Goal: Task Accomplishment & Management: Use online tool/utility

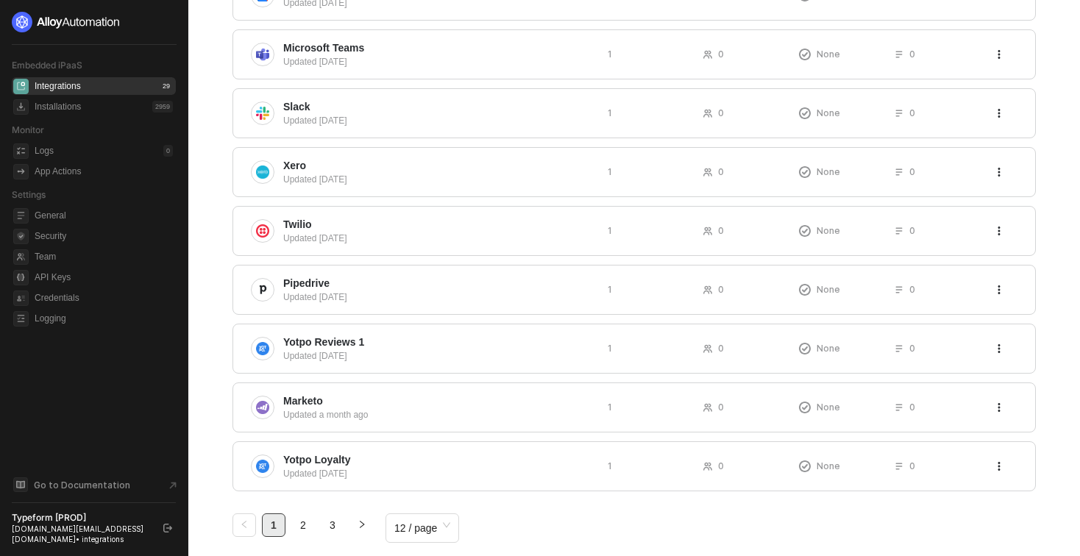
scroll to position [403, 0]
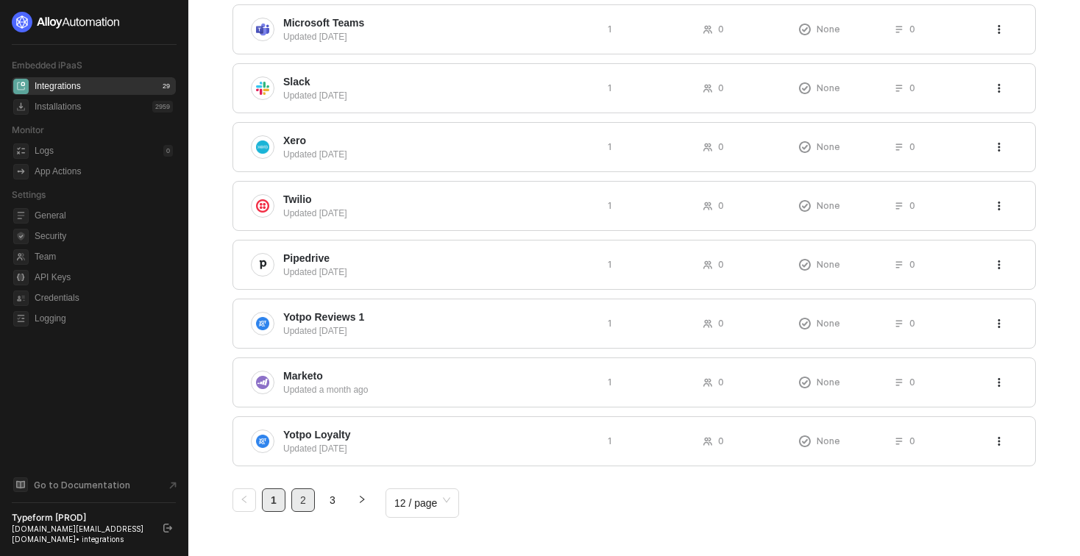
click at [305, 489] on link "2" at bounding box center [303, 500] width 22 height 22
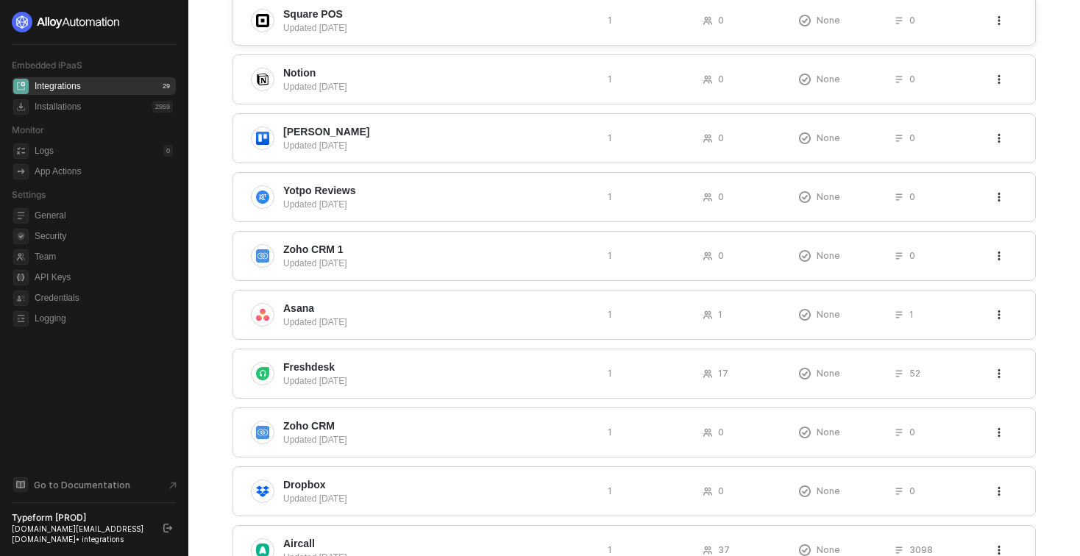
scroll to position [243, 0]
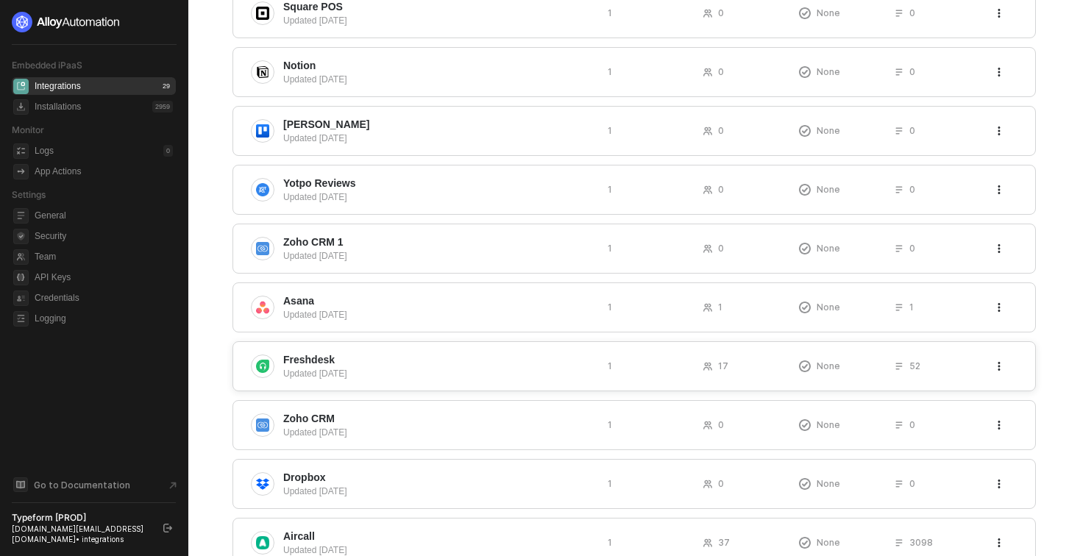
click at [411, 367] on div "Updated 5 months ago" at bounding box center [439, 373] width 313 height 13
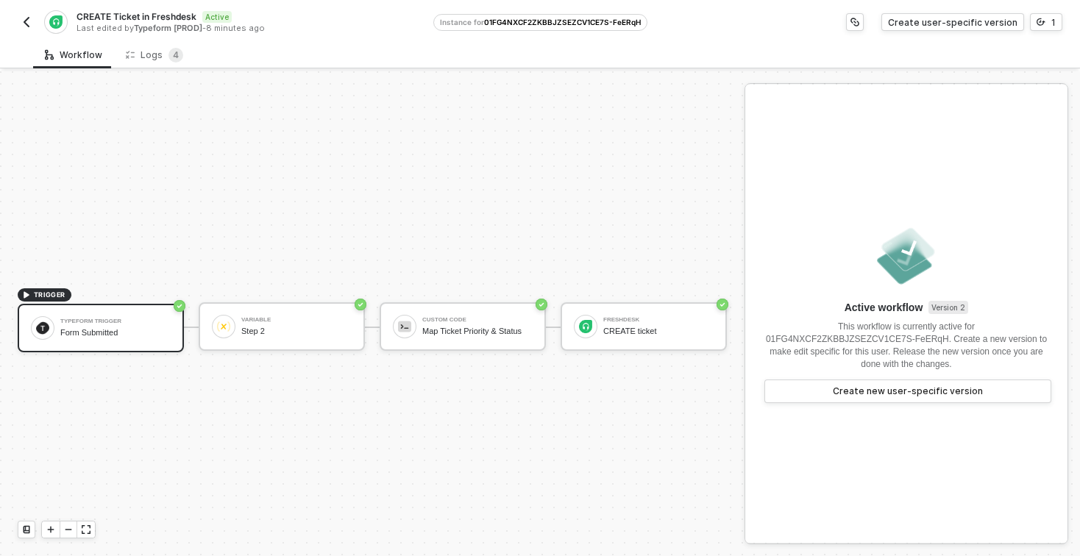
scroll to position [27, 0]
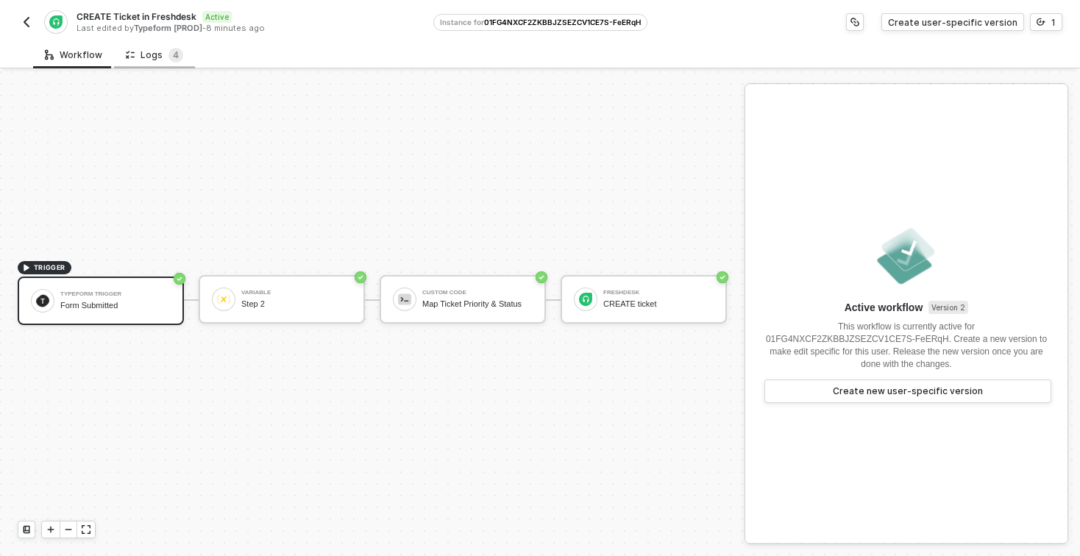
click at [152, 54] on div "Logs 4" at bounding box center [154, 55] width 57 height 15
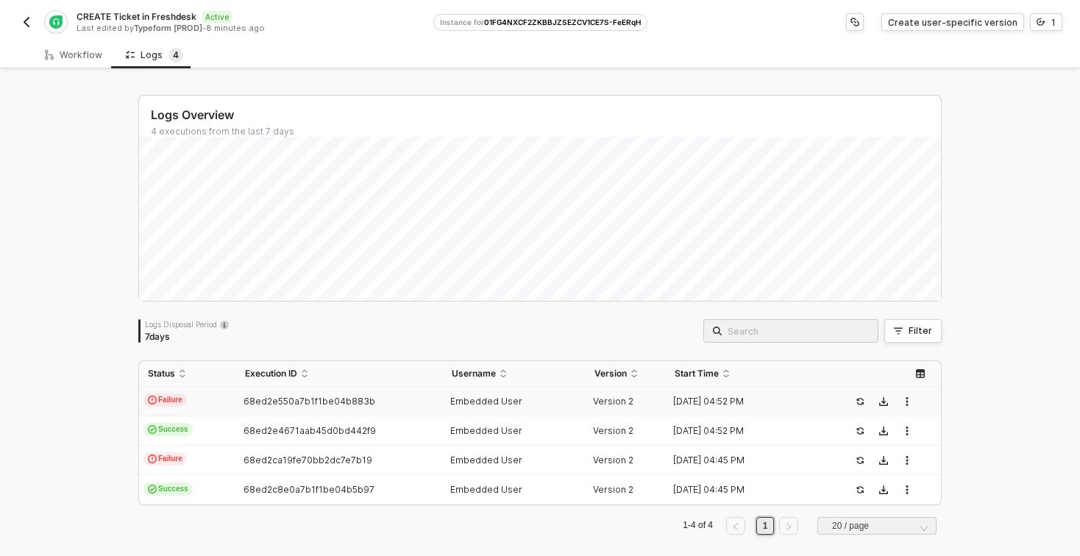
click at [384, 406] on div "68ed2e550a7b1f1be04b883b" at bounding box center [333, 402] width 194 height 12
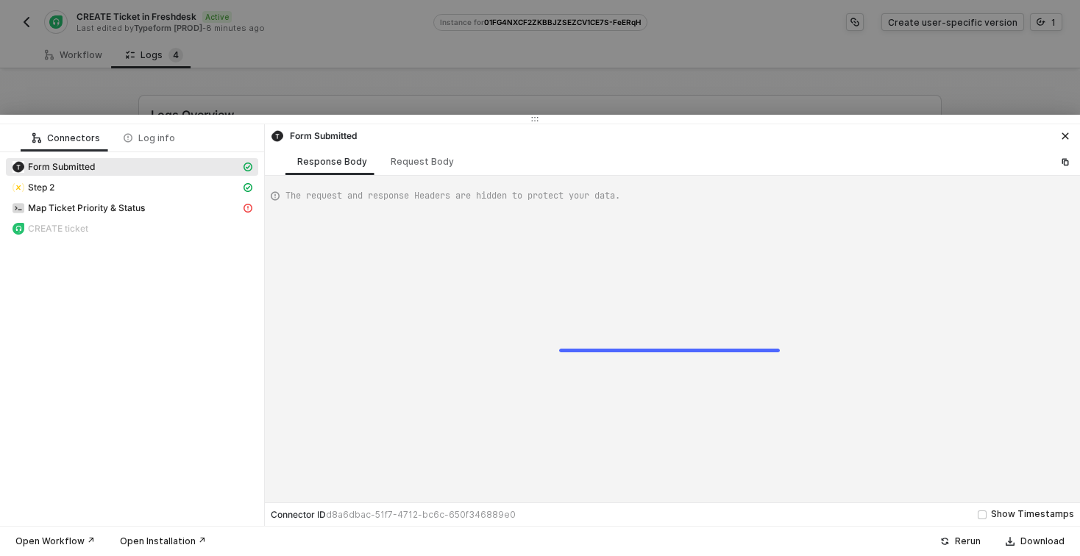
scroll to position [132, 0]
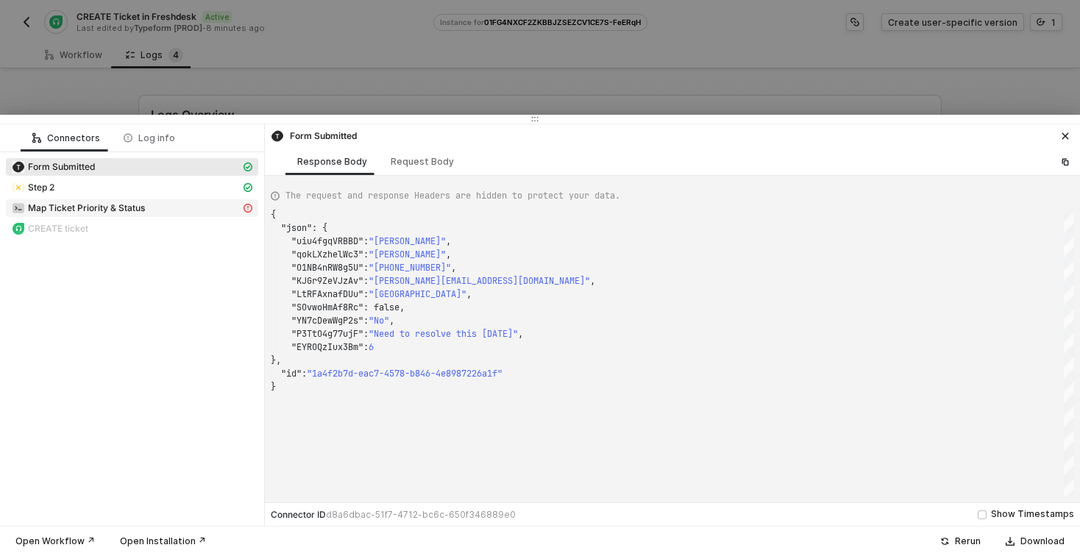
click at [178, 204] on div "Map Ticket Priority & Status" at bounding box center [126, 208] width 229 height 13
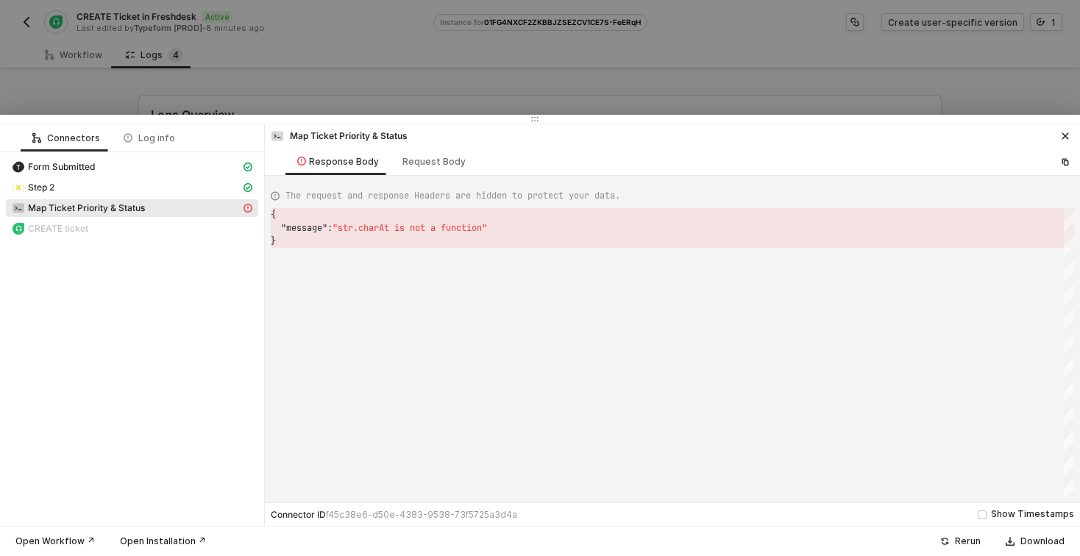
scroll to position [26, 0]
click at [421, 156] on div "Request Body" at bounding box center [433, 162] width 63 height 12
type textarea "{ "customCode": "const ticketPriority = inputData.ticketPriority\nconst ticketS…"
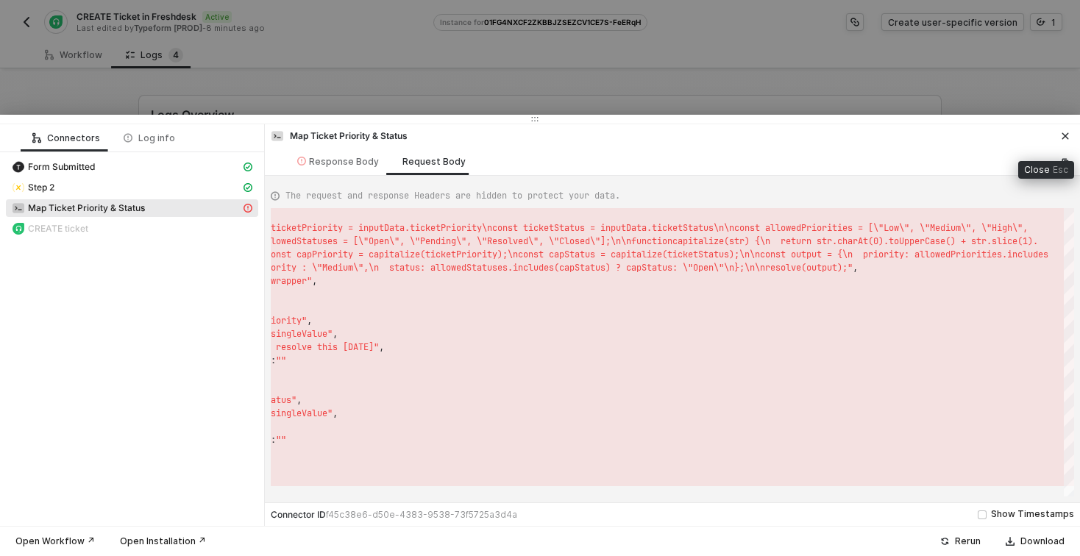
click at [1069, 136] on button "button" at bounding box center [1065, 136] width 18 height 18
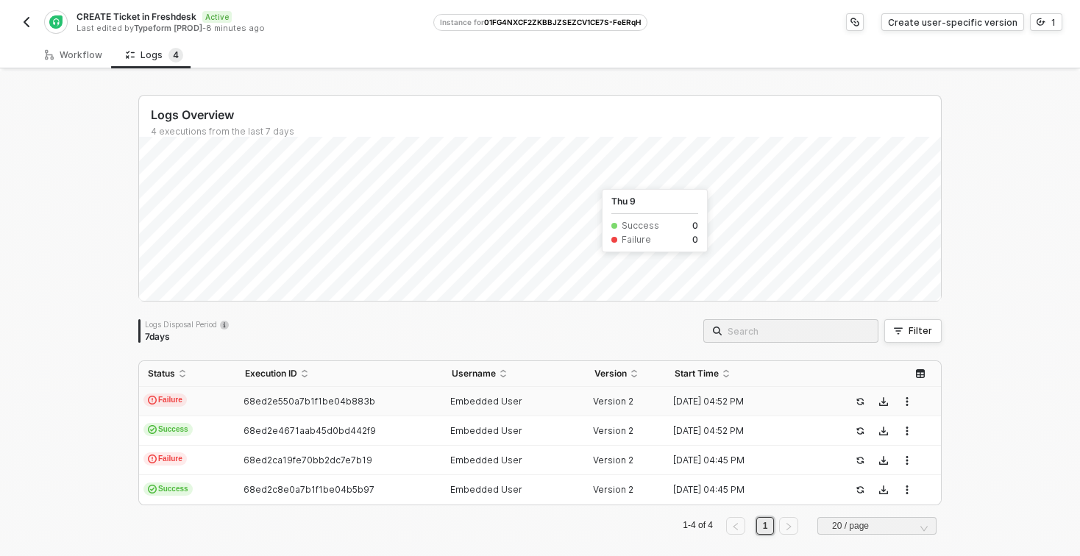
scroll to position [14, 0]
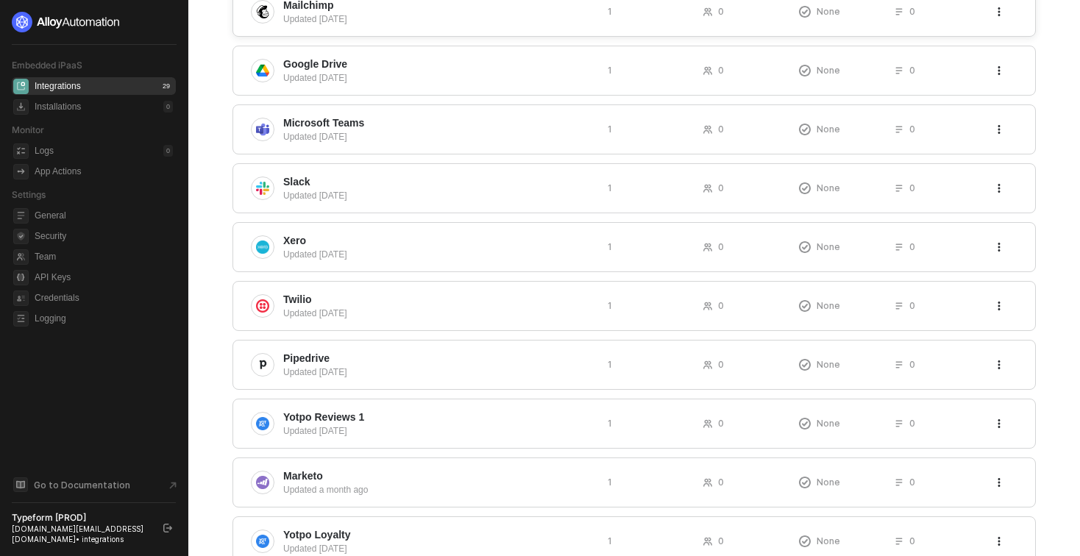
scroll to position [403, 0]
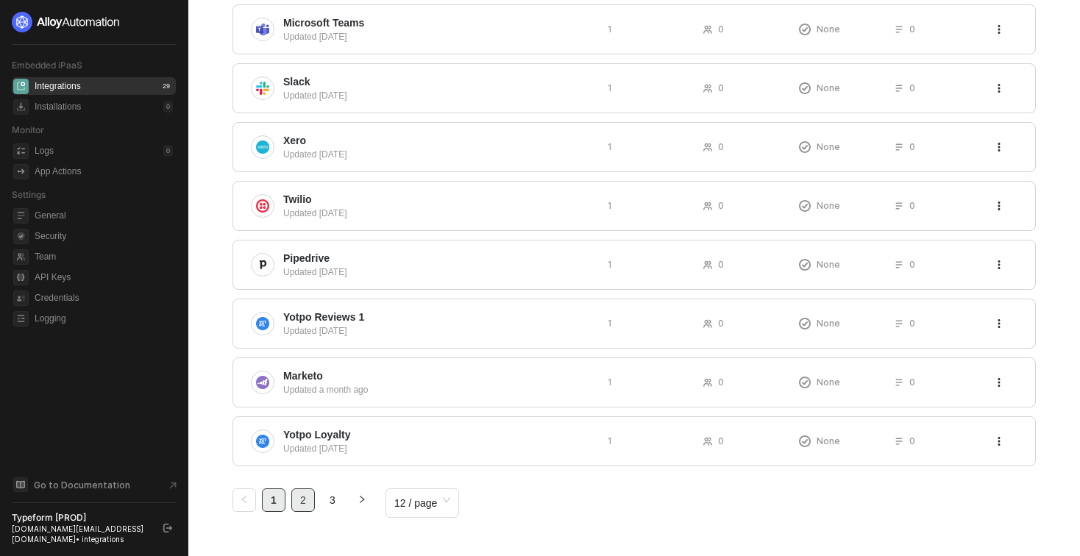
click at [301, 497] on link "2" at bounding box center [303, 500] width 22 height 22
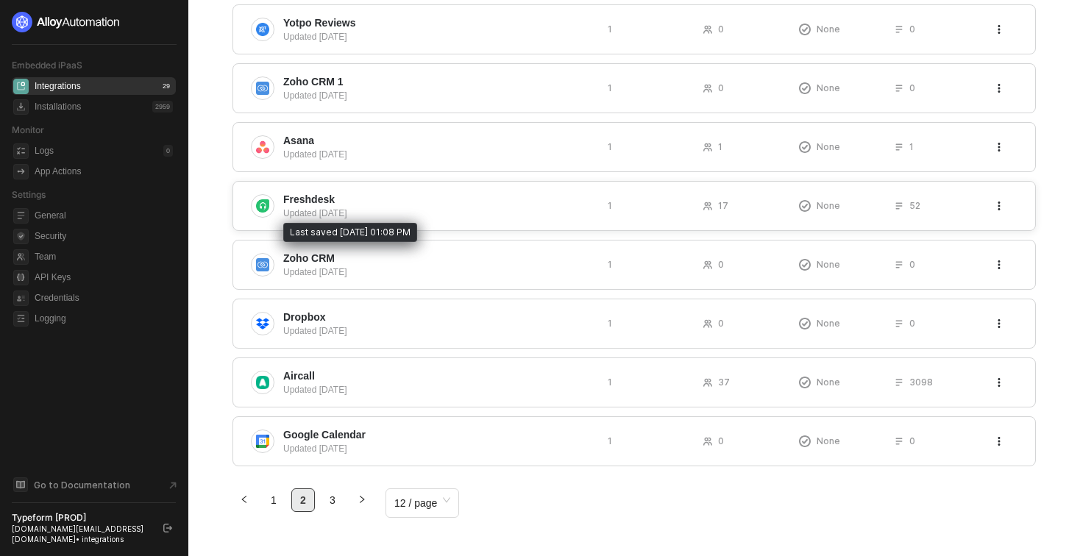
click at [349, 210] on div "Updated 5 months ago" at bounding box center [439, 213] width 313 height 13
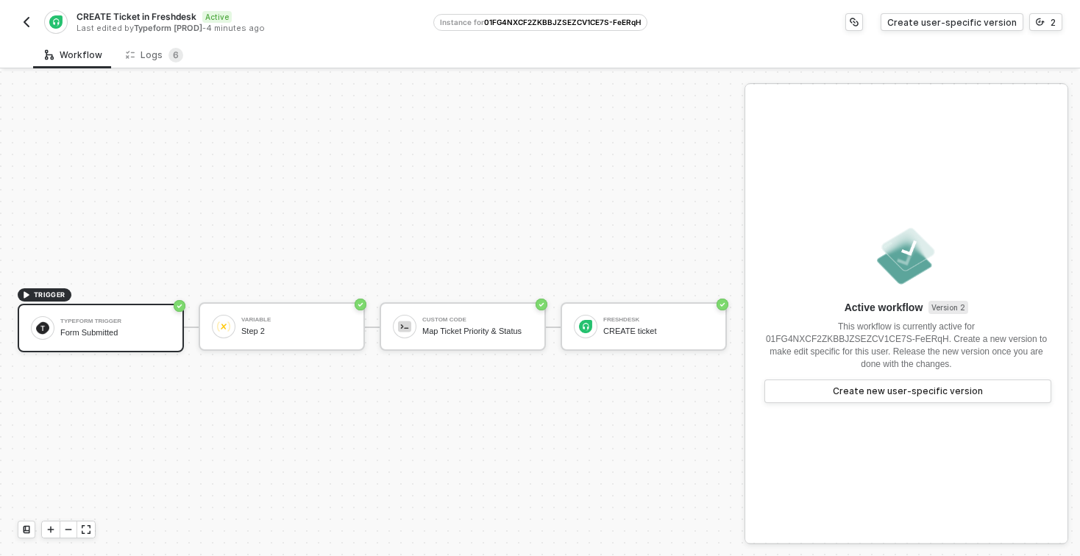
scroll to position [27, 0]
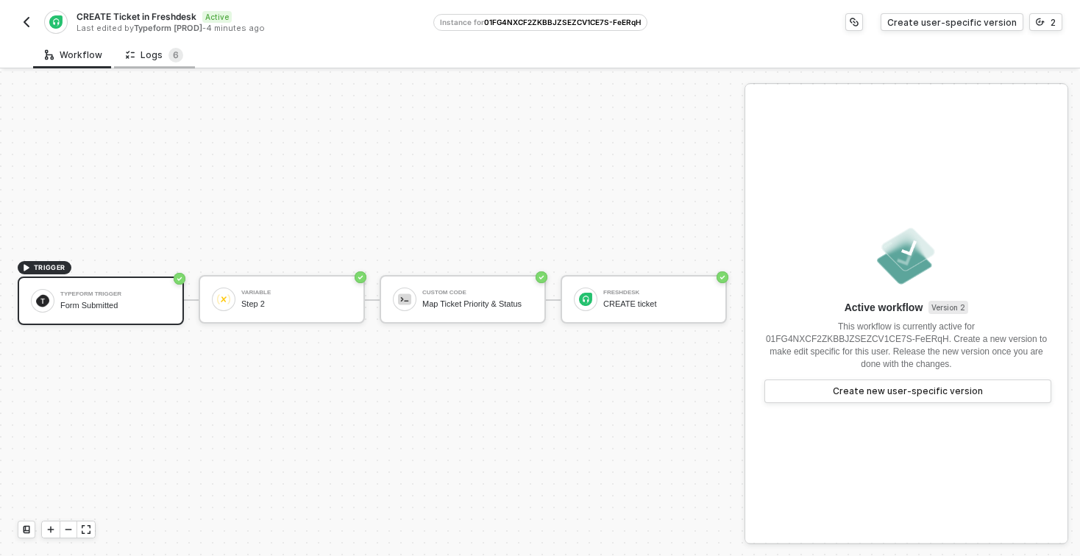
click at [149, 55] on div "Logs 6" at bounding box center [154, 55] width 57 height 15
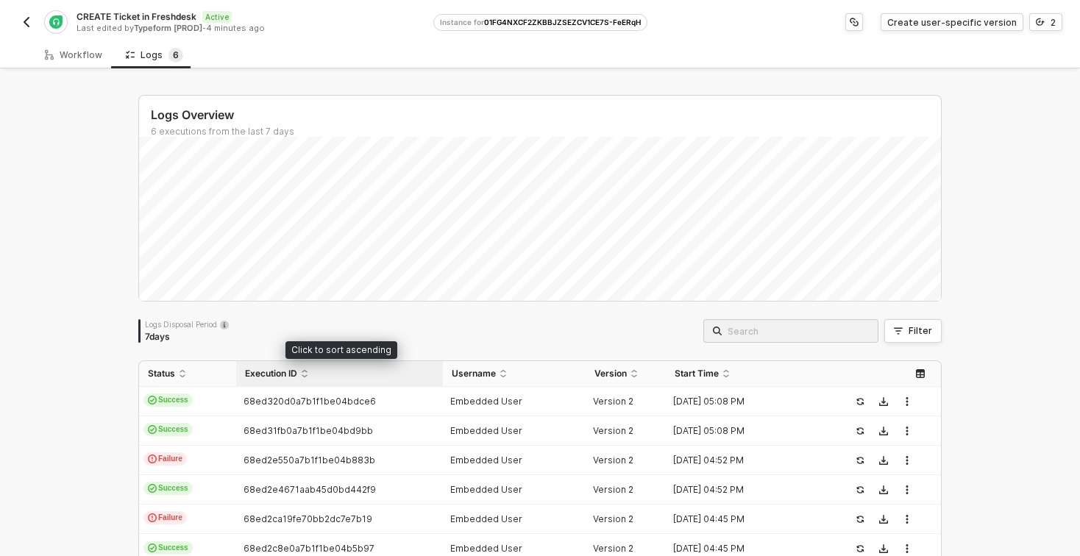
scroll to position [73, 0]
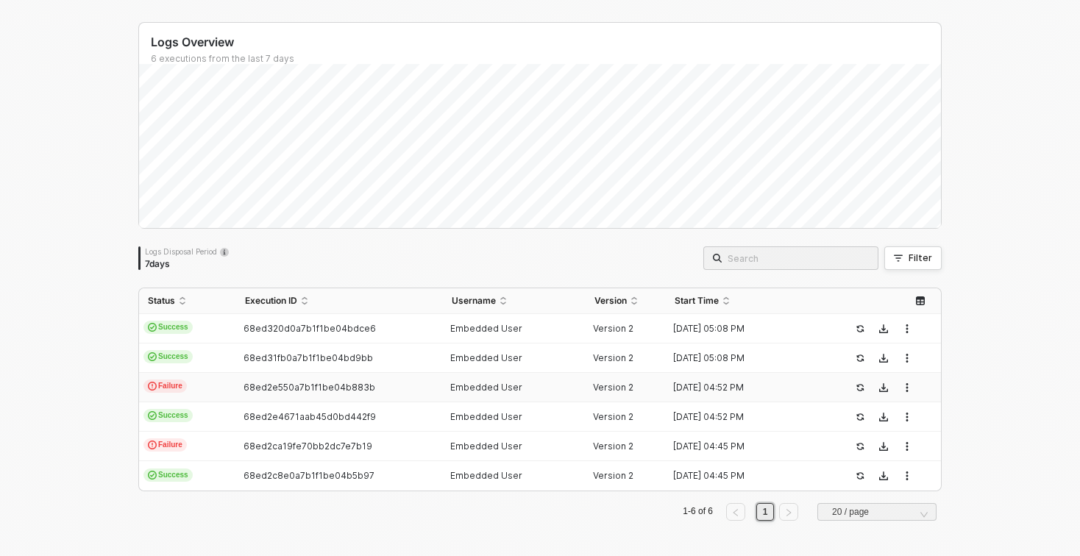
click at [397, 382] on div "68ed2e550a7b1f1be04b883b" at bounding box center [333, 388] width 194 height 12
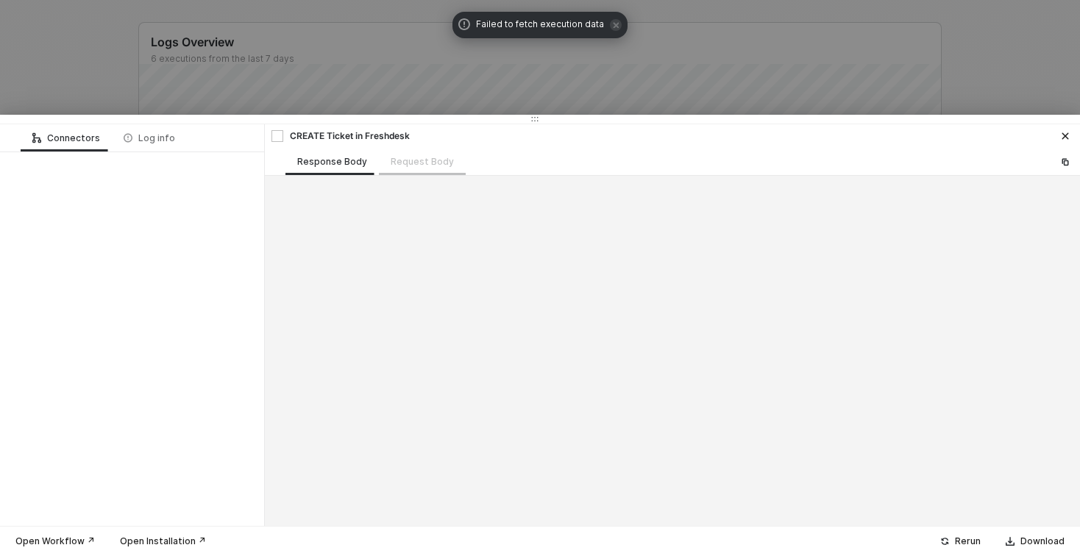
click at [405, 160] on div "Request Body" at bounding box center [422, 161] width 87 height 27
click at [1064, 123] on div at bounding box center [540, 119] width 1080 height 9
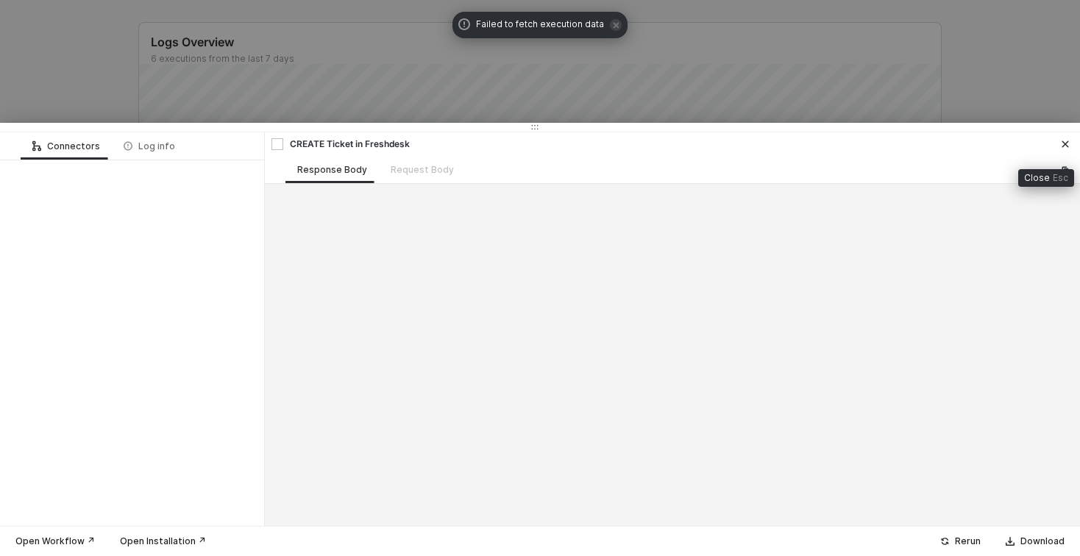
click at [1063, 145] on icon "icon-close" at bounding box center [1065, 144] width 7 height 7
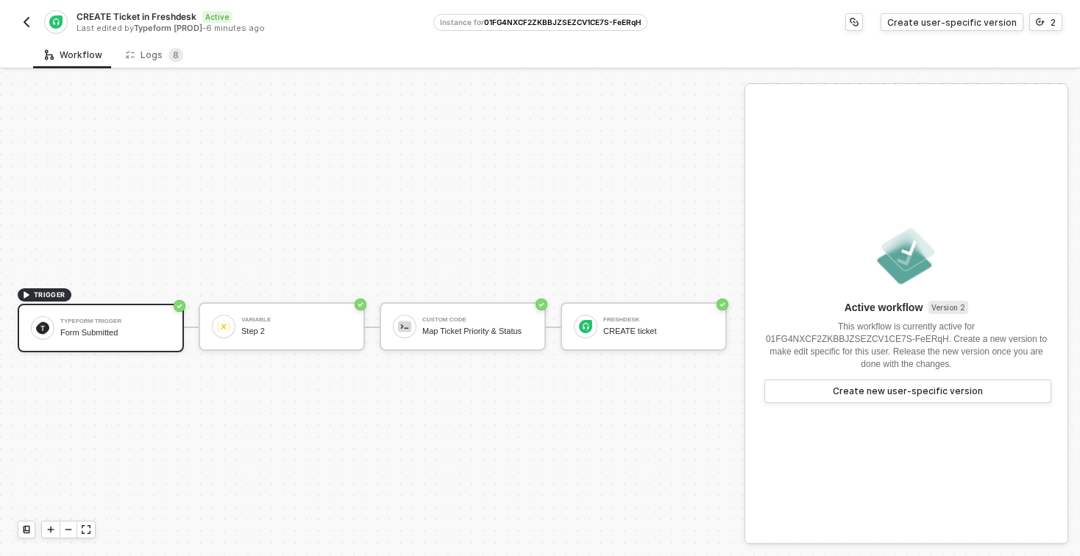
scroll to position [27, 0]
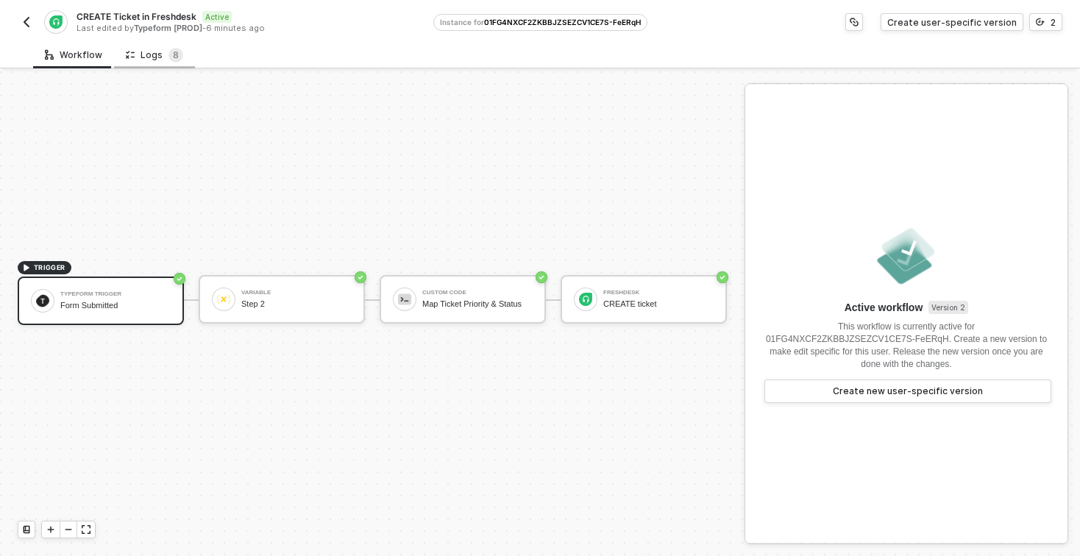
click at [157, 57] on div "Logs 8" at bounding box center [154, 55] width 57 height 15
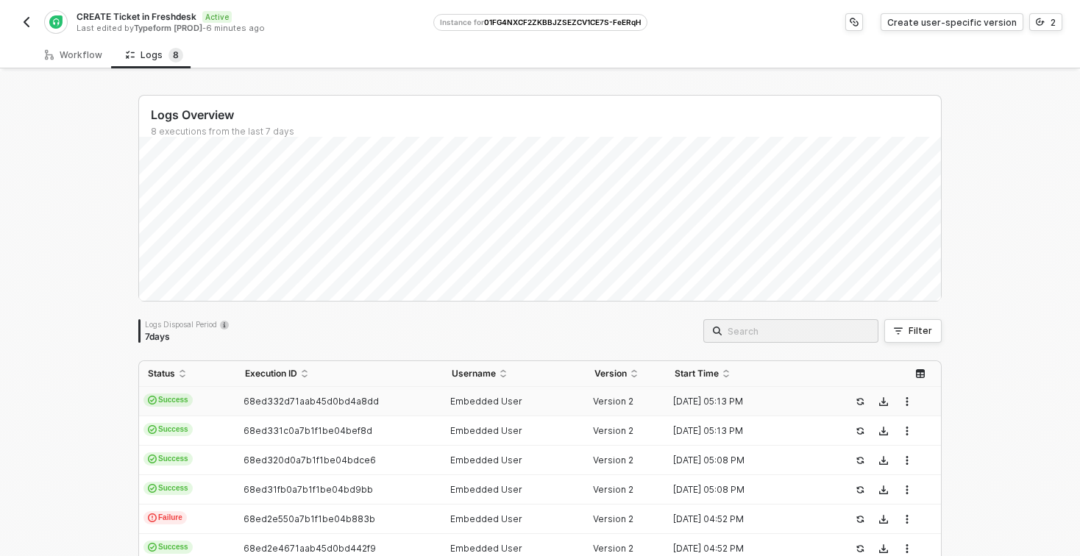
click at [527, 401] on div "Embedded User" at bounding box center [509, 402] width 132 height 12
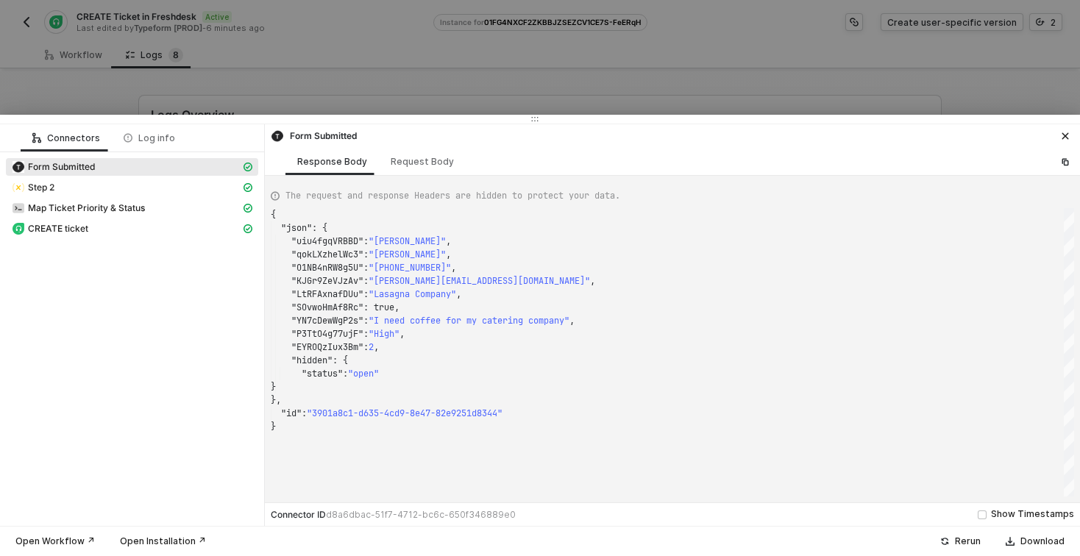
scroll to position [132, 0]
click at [412, 162] on div "Request Body" at bounding box center [422, 162] width 63 height 12
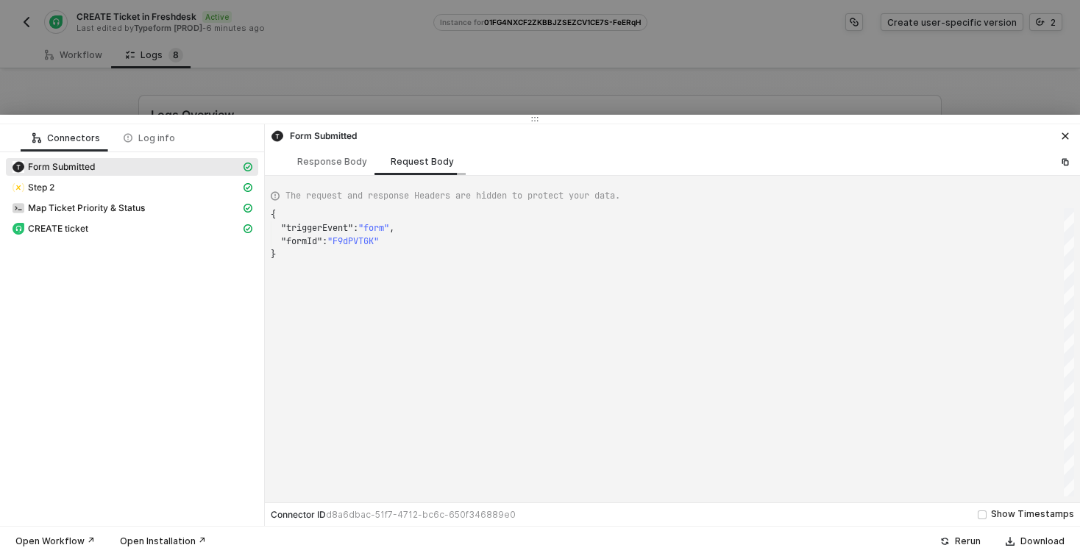
scroll to position [40, 0]
click at [324, 165] on div "Response Body" at bounding box center [332, 162] width 70 height 12
type textarea "{ "json": { "uiu4fgqVRBBD": "Monica", "qokLXzhelWc3": "Geller", "O1NB4nRW8g5U":…"
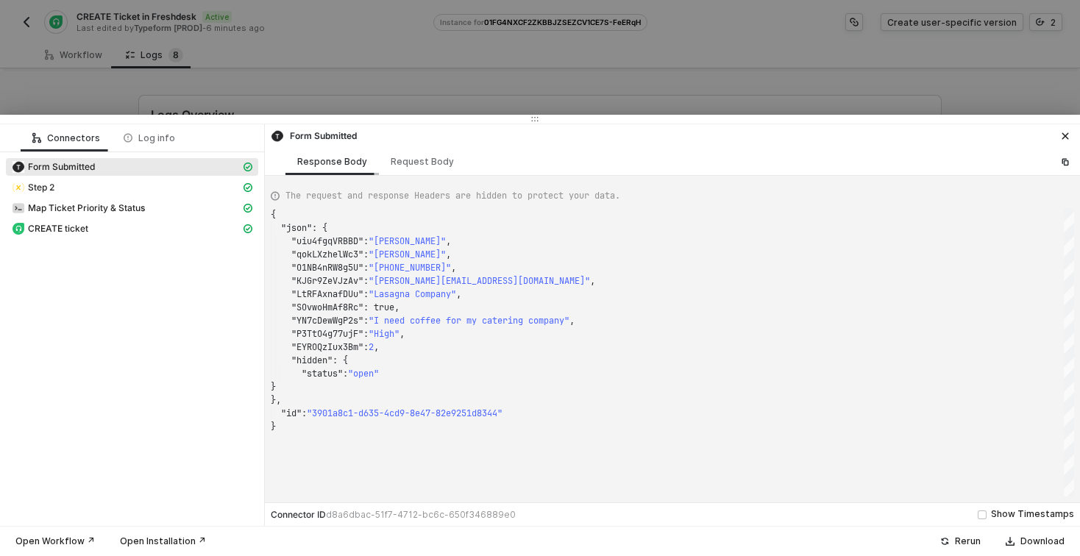
scroll to position [132, 0]
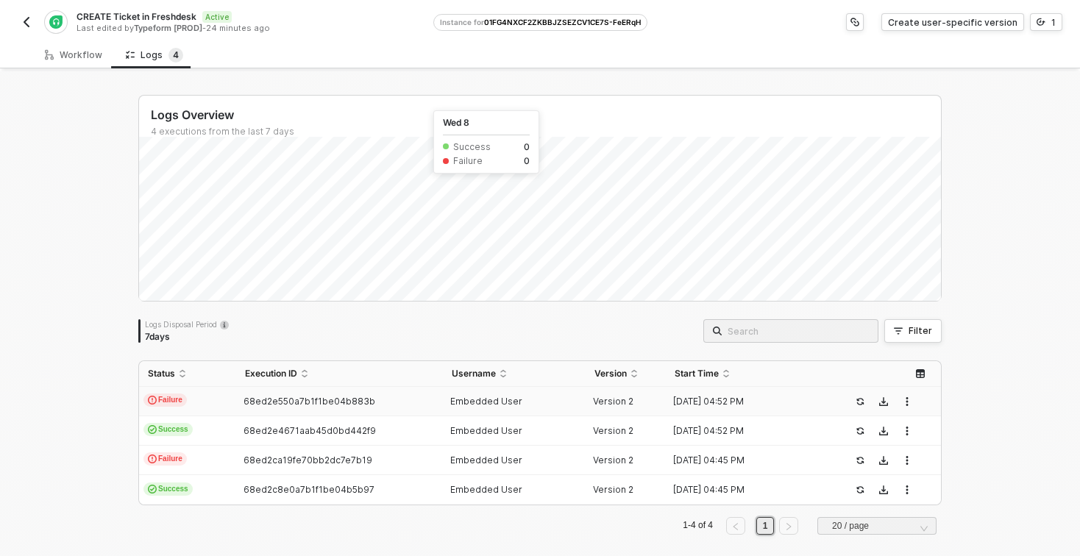
scroll to position [14, 0]
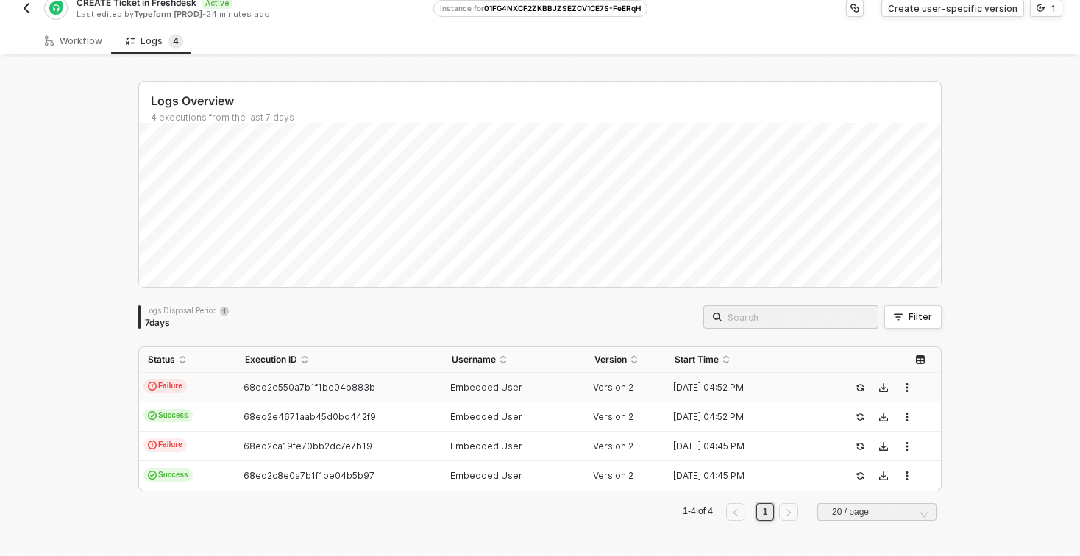
click at [373, 387] on div "68ed2e550a7b1f1be04b883b" at bounding box center [333, 388] width 194 height 12
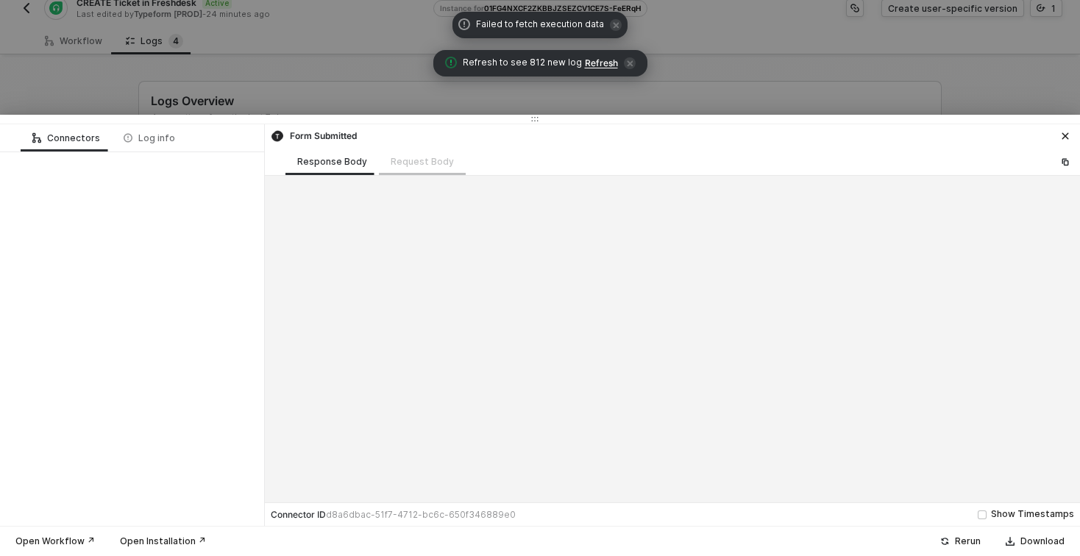
click at [429, 164] on div "Request Body" at bounding box center [422, 161] width 87 height 27
click at [412, 165] on div "Request Body" at bounding box center [422, 161] width 87 height 27
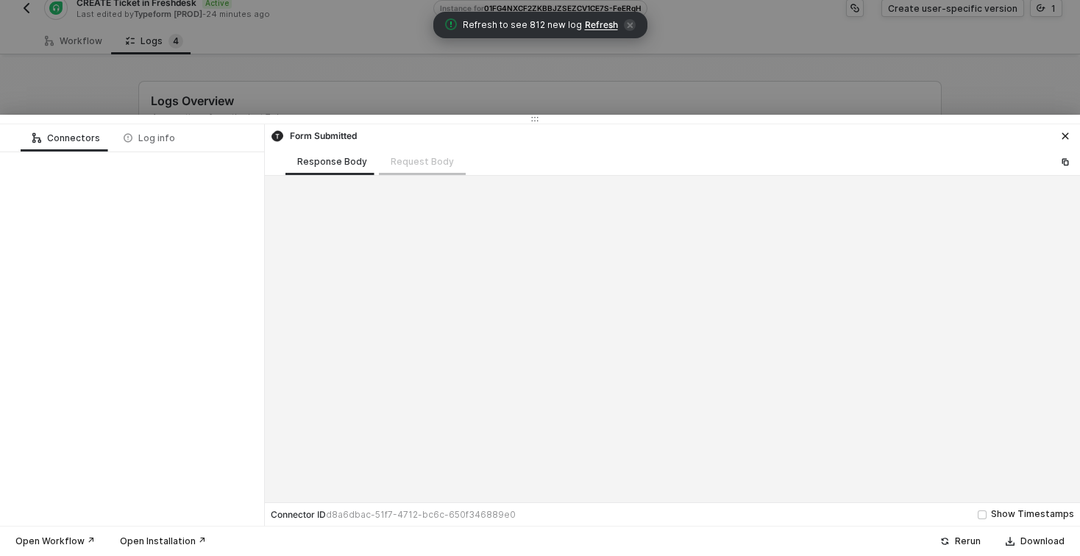
click at [410, 162] on div "Request Body" at bounding box center [422, 161] width 87 height 27
click at [148, 135] on div "Log info" at bounding box center [149, 138] width 51 height 12
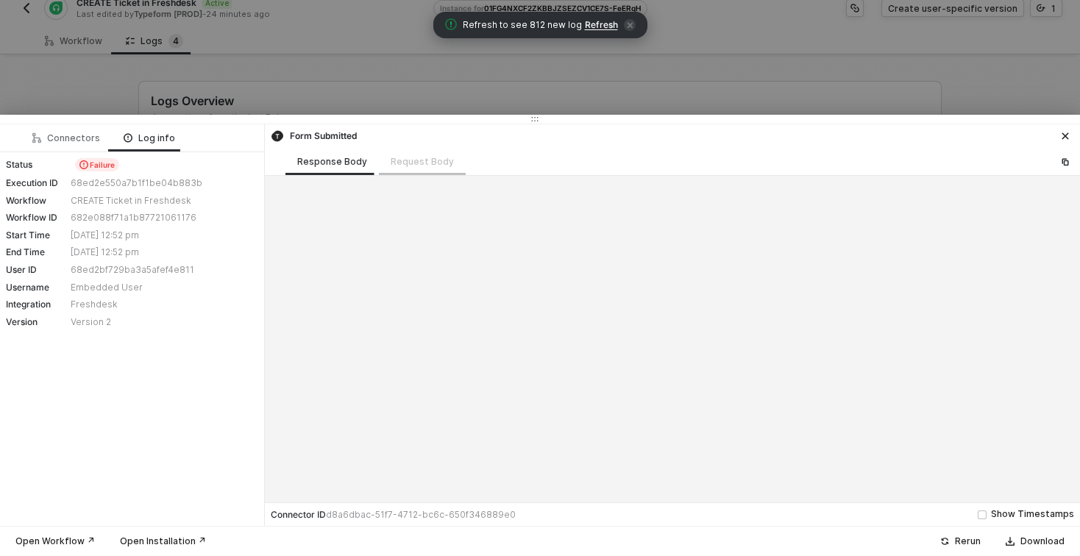
click at [412, 155] on div "Request Body" at bounding box center [422, 161] width 87 height 27
click at [597, 23] on span "Refresh" at bounding box center [601, 25] width 33 height 12
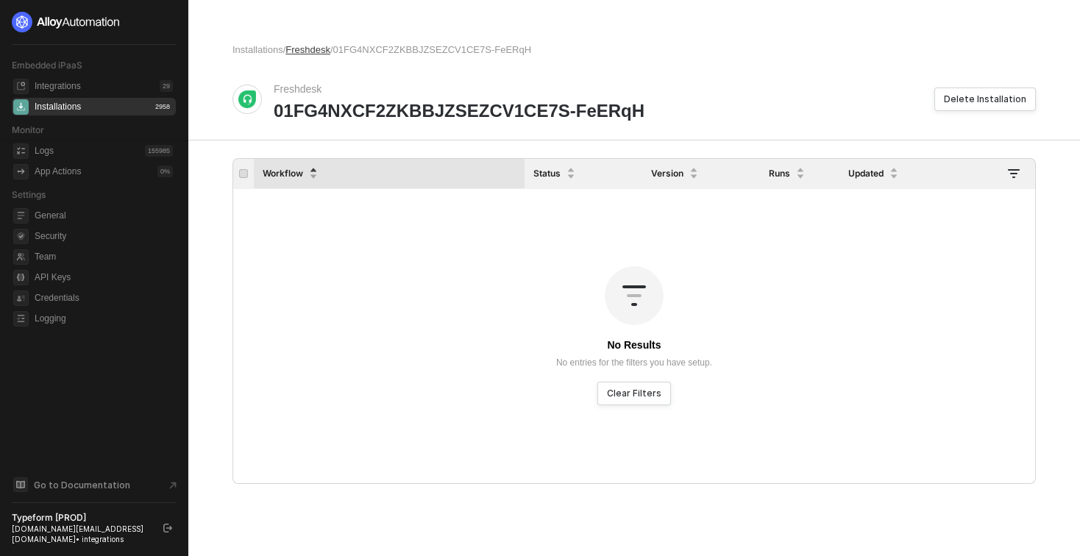
click at [319, 50] on span "Freshdesk" at bounding box center [307, 49] width 45 height 11
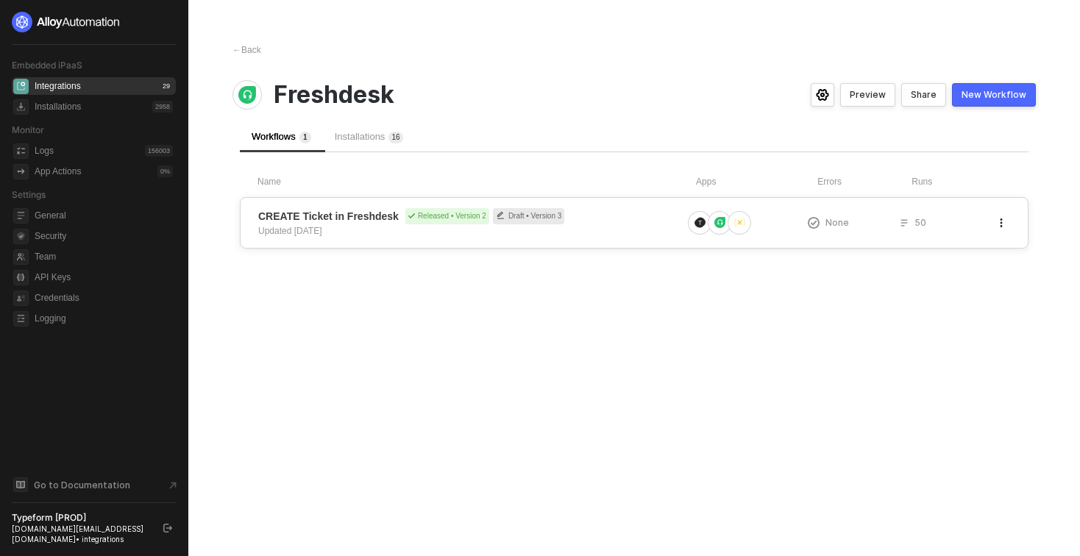
click at [366, 227] on div "CREATE Ticket in Freshdesk Released • Version 2 Draft • Version 3 Updated [DATE]" at bounding box center [470, 222] width 424 height 29
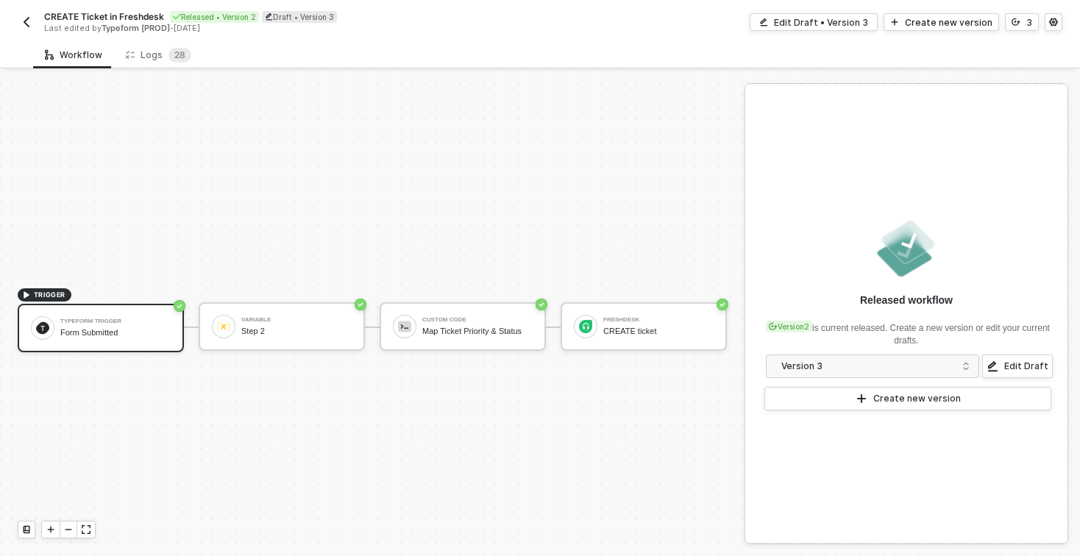
scroll to position [27, 0]
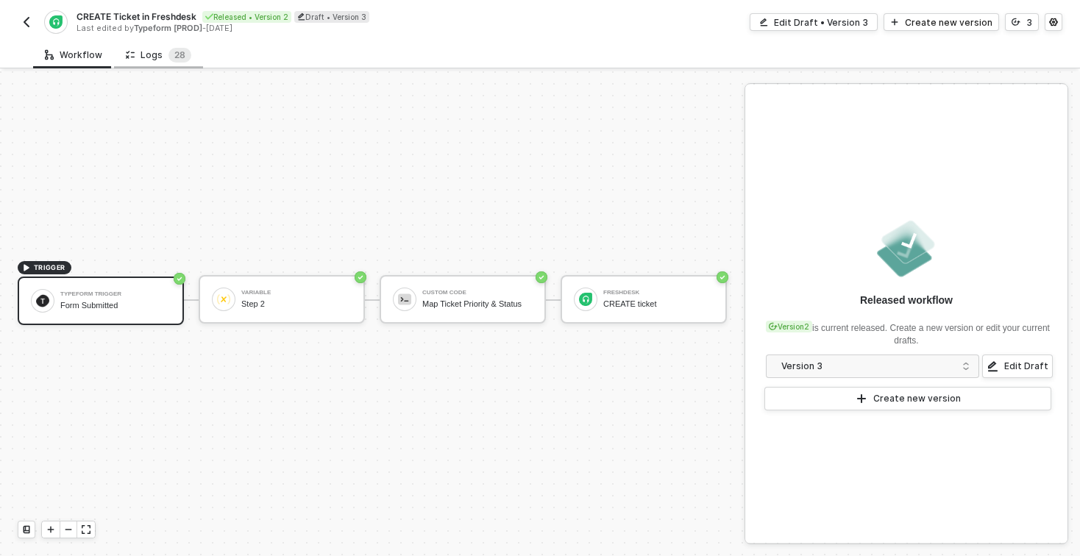
click at [153, 54] on div "Logs 2 8" at bounding box center [158, 55] width 65 height 15
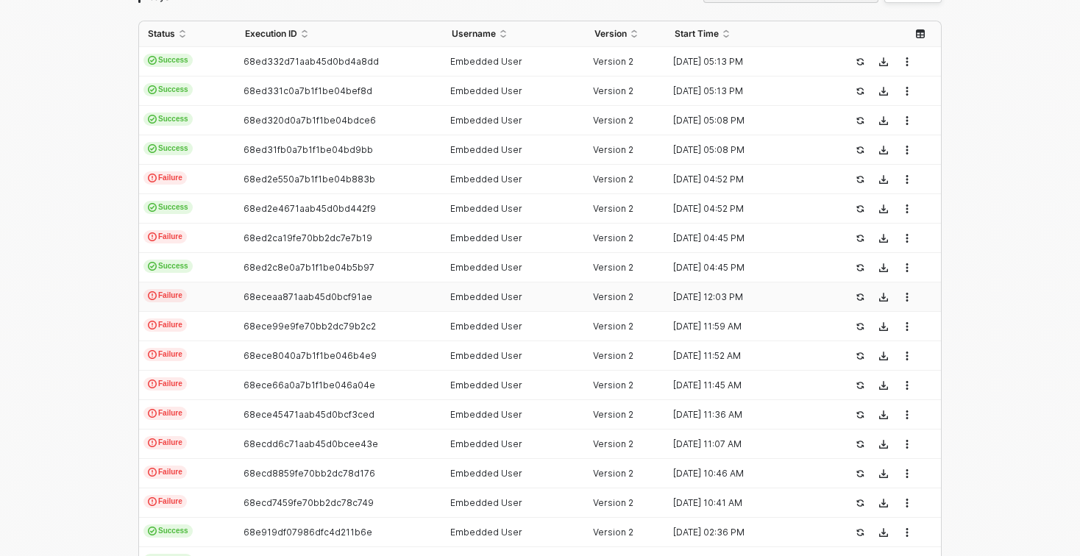
scroll to position [341, 0]
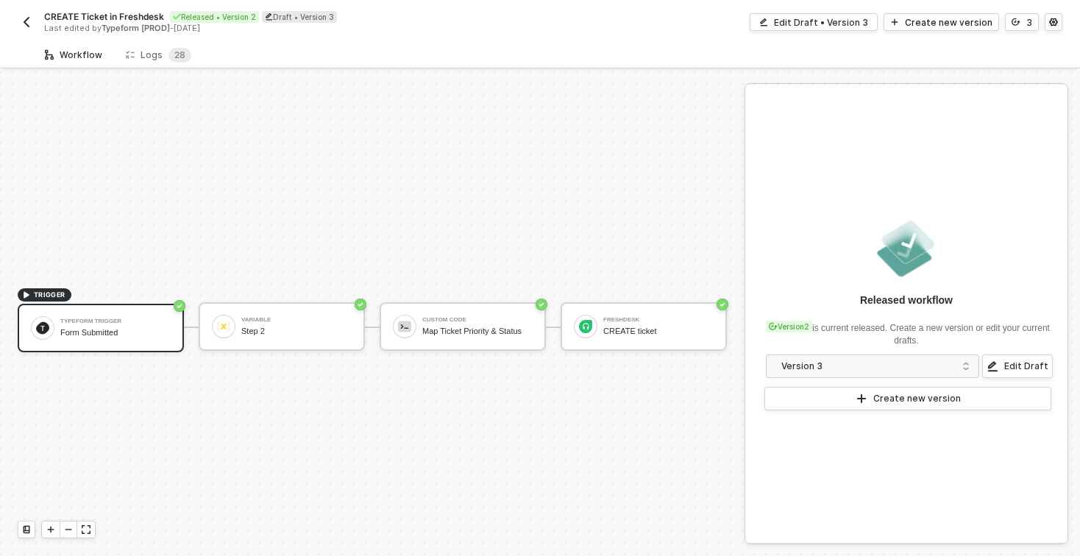
scroll to position [27, 0]
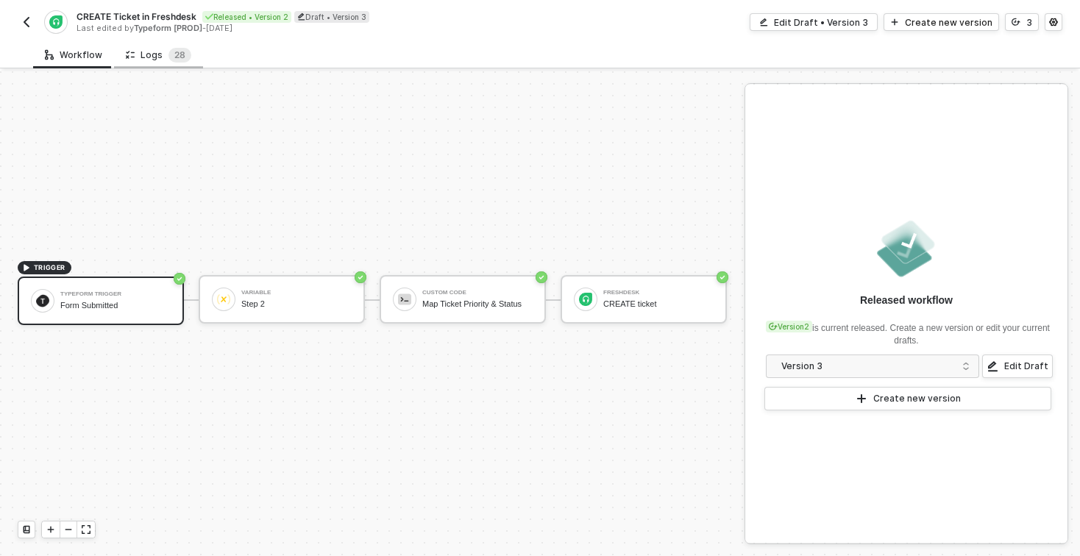
click at [152, 62] on div "Logs 2 8" at bounding box center [158, 55] width 65 height 15
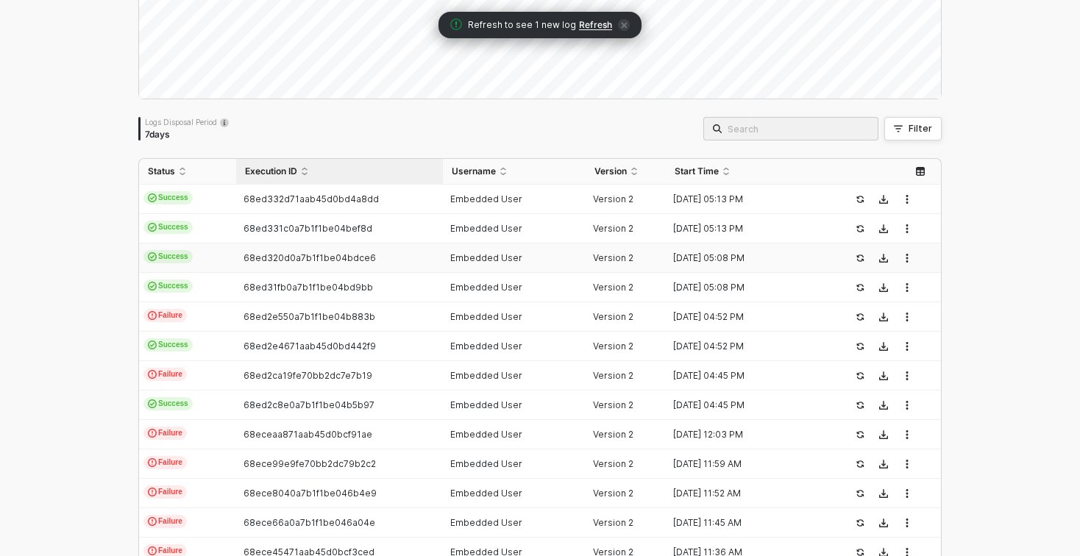
scroll to position [207, 0]
